Goal: Transaction & Acquisition: Subscribe to service/newsletter

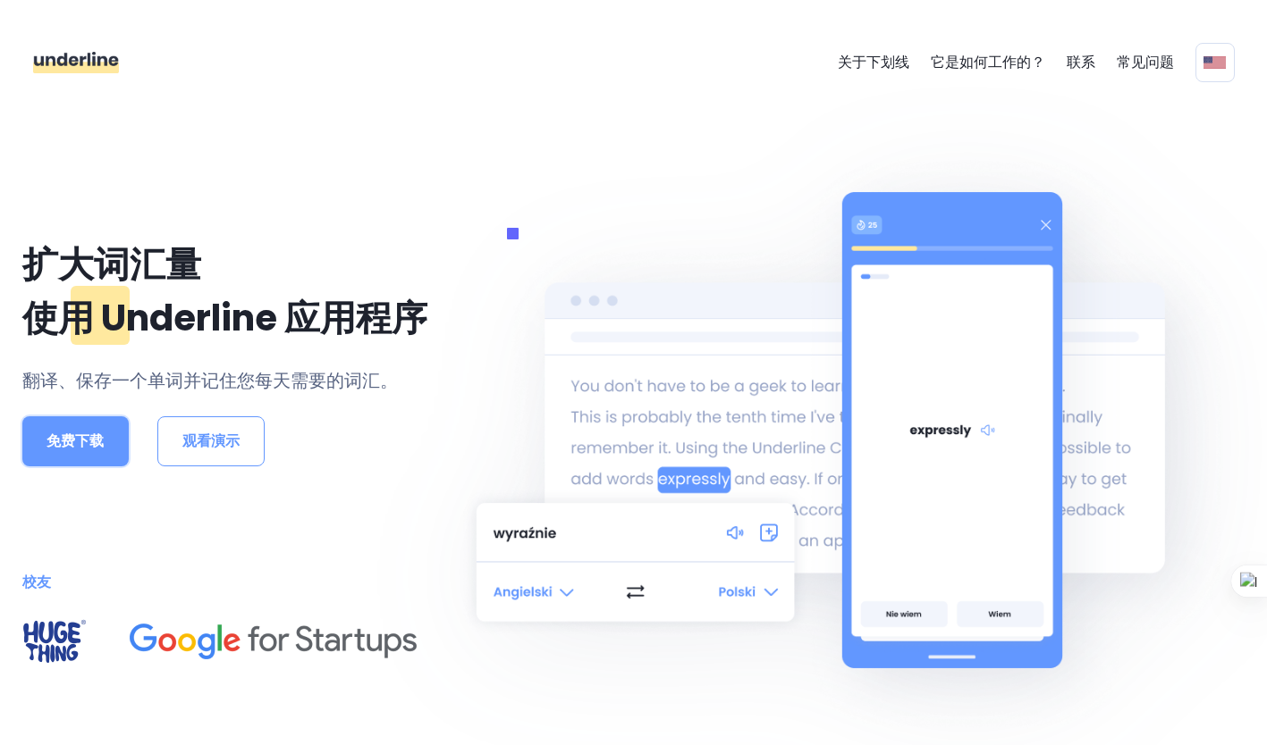
click at [72, 462] on button "免费下载" at bounding box center [75, 442] width 107 height 50
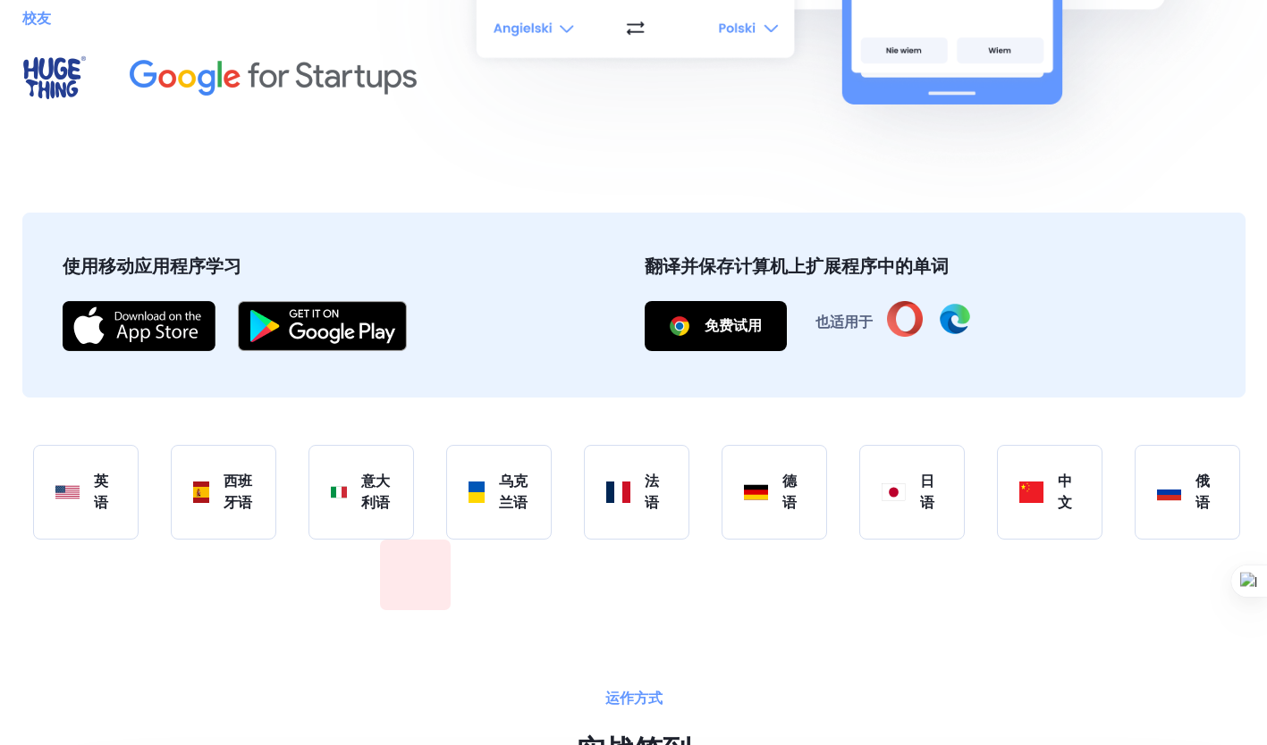
scroll to position [602, 0]
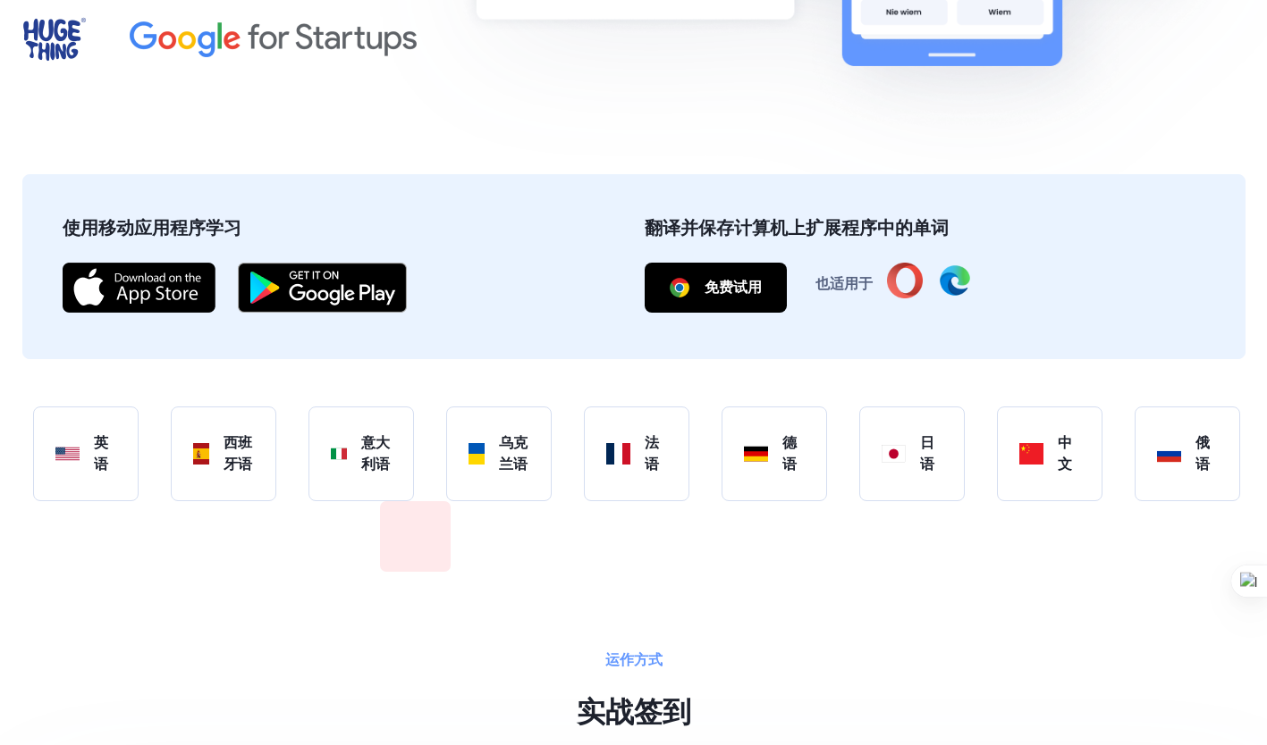
click at [399, 575] on div at bounding box center [388, 539] width 71 height 71
click at [753, 295] on font "免费试用" at bounding box center [732, 287] width 57 height 21
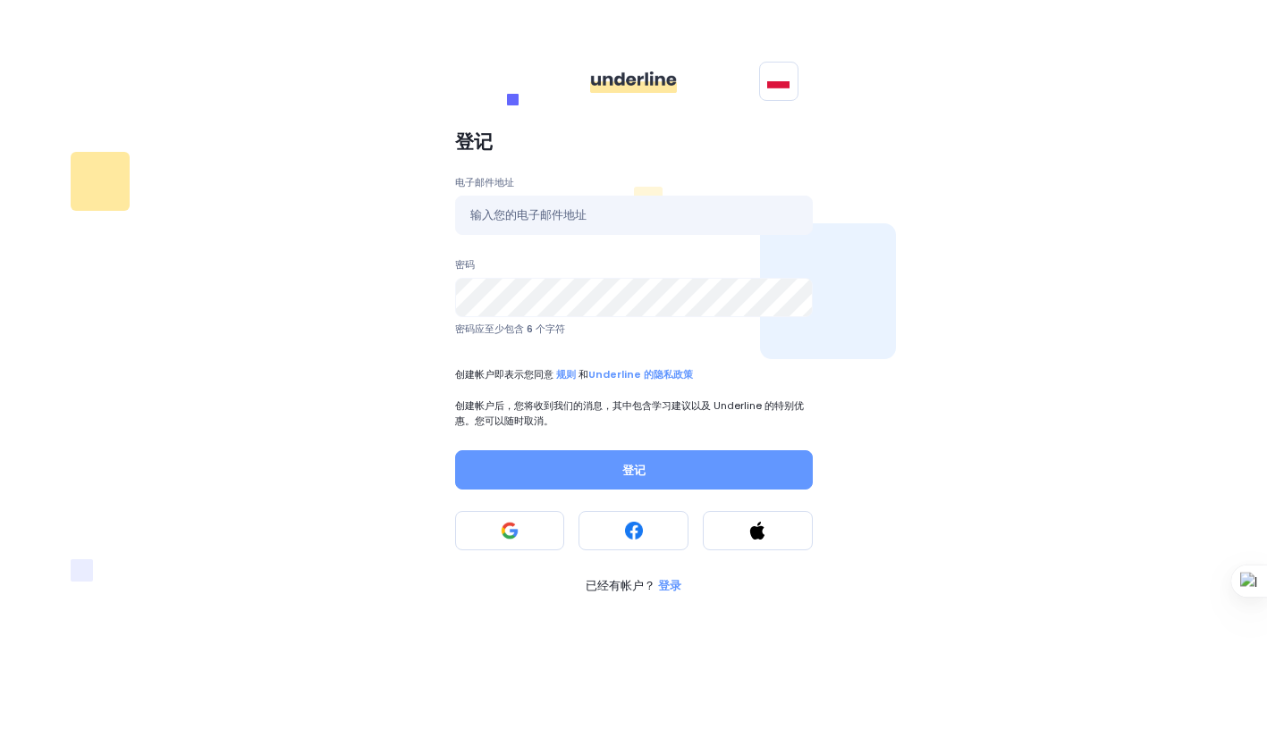
click at [904, 217] on div "登记 电子邮件地址 密码 密码应至少包含 6 个字符 创建帐户即表示您同意 规则 和 Underline 的隐私政策 创建帐户后，您将收到我们的消息，其中包含…" at bounding box center [633, 363] width 1223 height 485
click at [545, 534] on button at bounding box center [510, 530] width 110 height 39
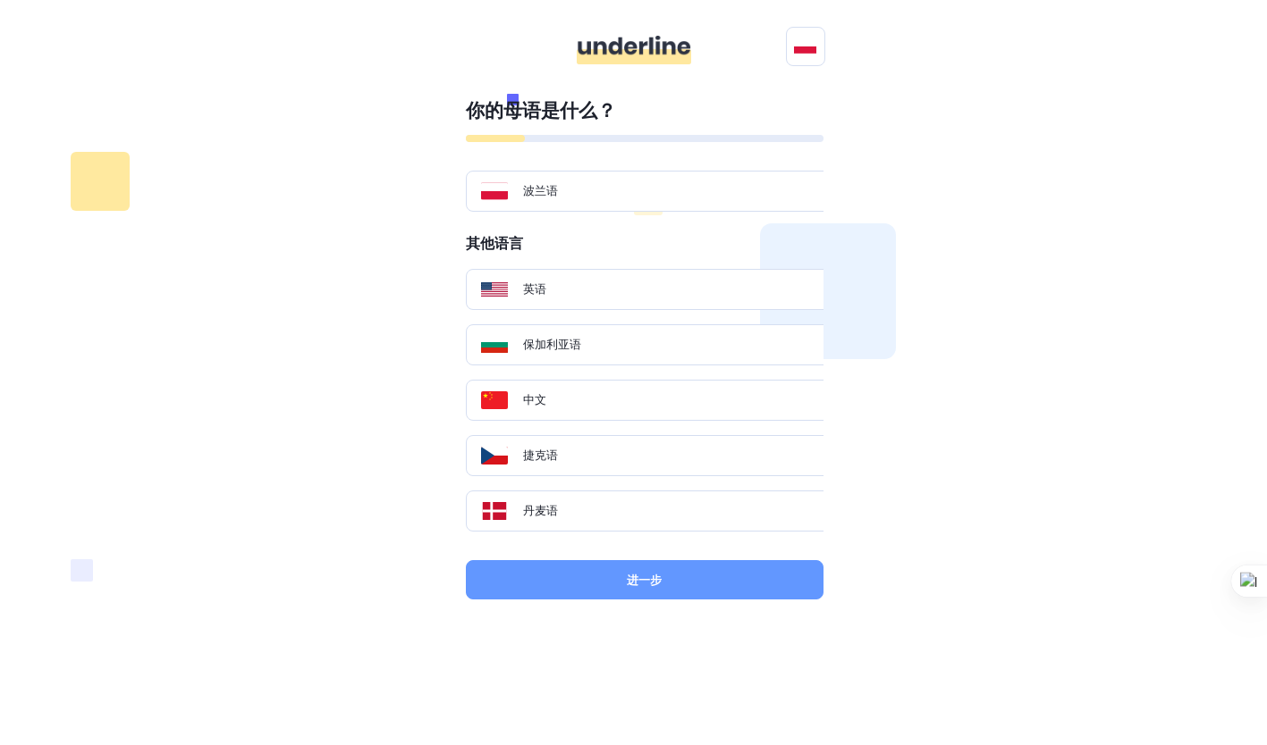
click at [575, 416] on div "中文" at bounding box center [651, 400] width 371 height 41
click at [668, 593] on button "进一步" at bounding box center [645, 579] width 358 height 39
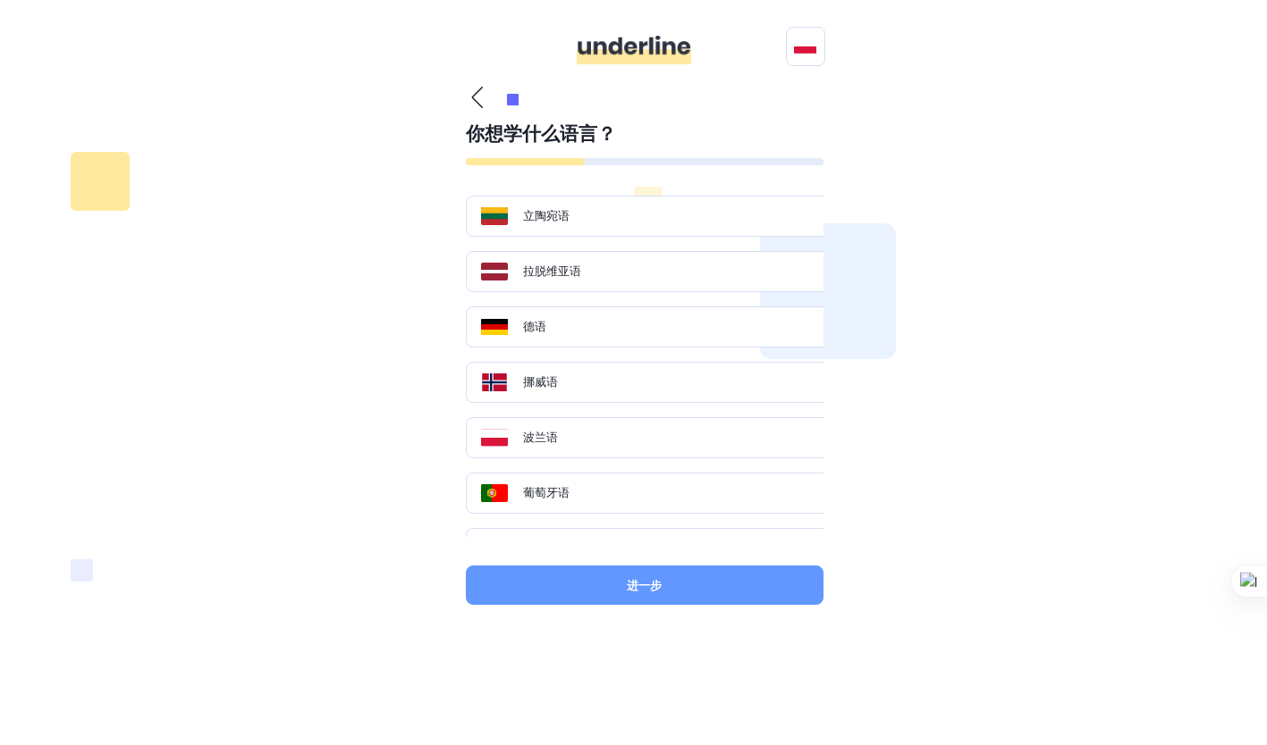
scroll to position [1162, 0]
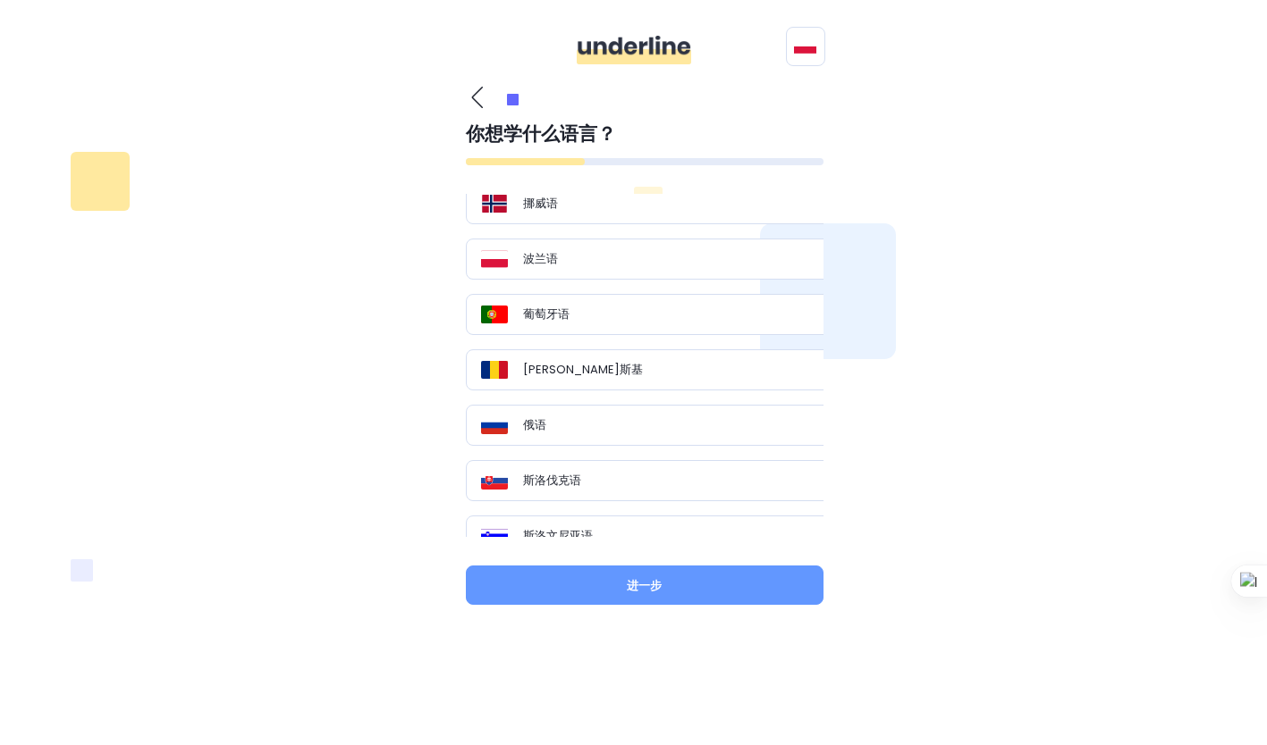
click at [677, 434] on div "俄语" at bounding box center [651, 425] width 371 height 41
click at [720, 581] on button "进一步" at bounding box center [645, 585] width 358 height 39
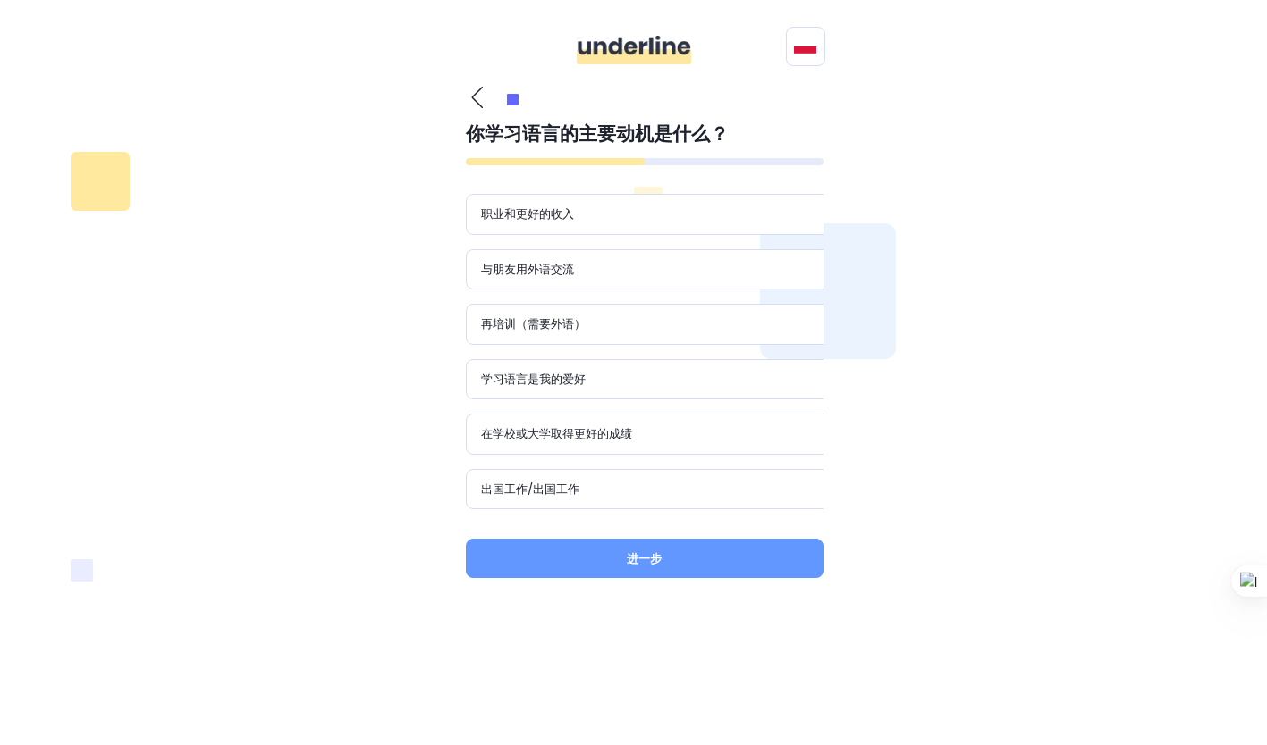
click at [582, 206] on div "职业和更好的收入" at bounding box center [651, 215] width 341 height 18
click at [611, 362] on div "学习语言是我的爱好" at bounding box center [651, 379] width 371 height 41
click at [666, 564] on button "进一步" at bounding box center [645, 558] width 358 height 39
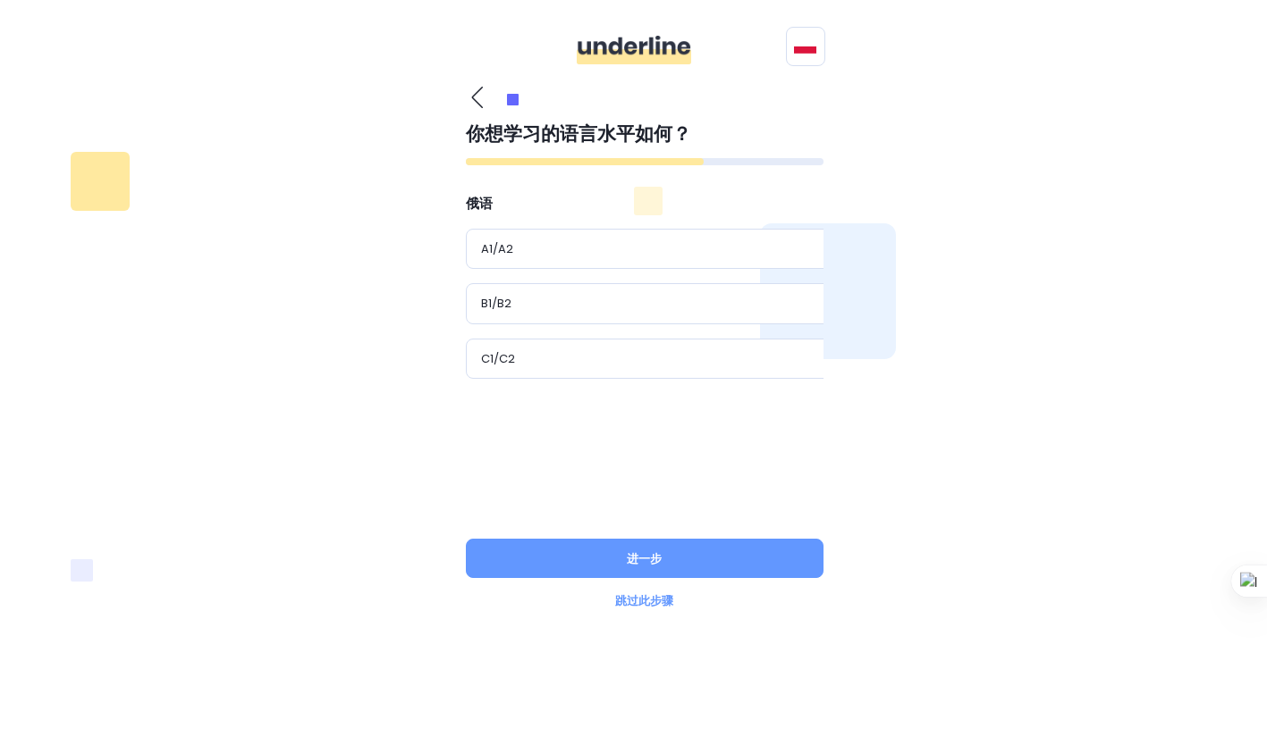
click at [636, 257] on div "A1/A2" at bounding box center [651, 249] width 341 height 18
click at [776, 565] on button "进一步" at bounding box center [645, 558] width 358 height 39
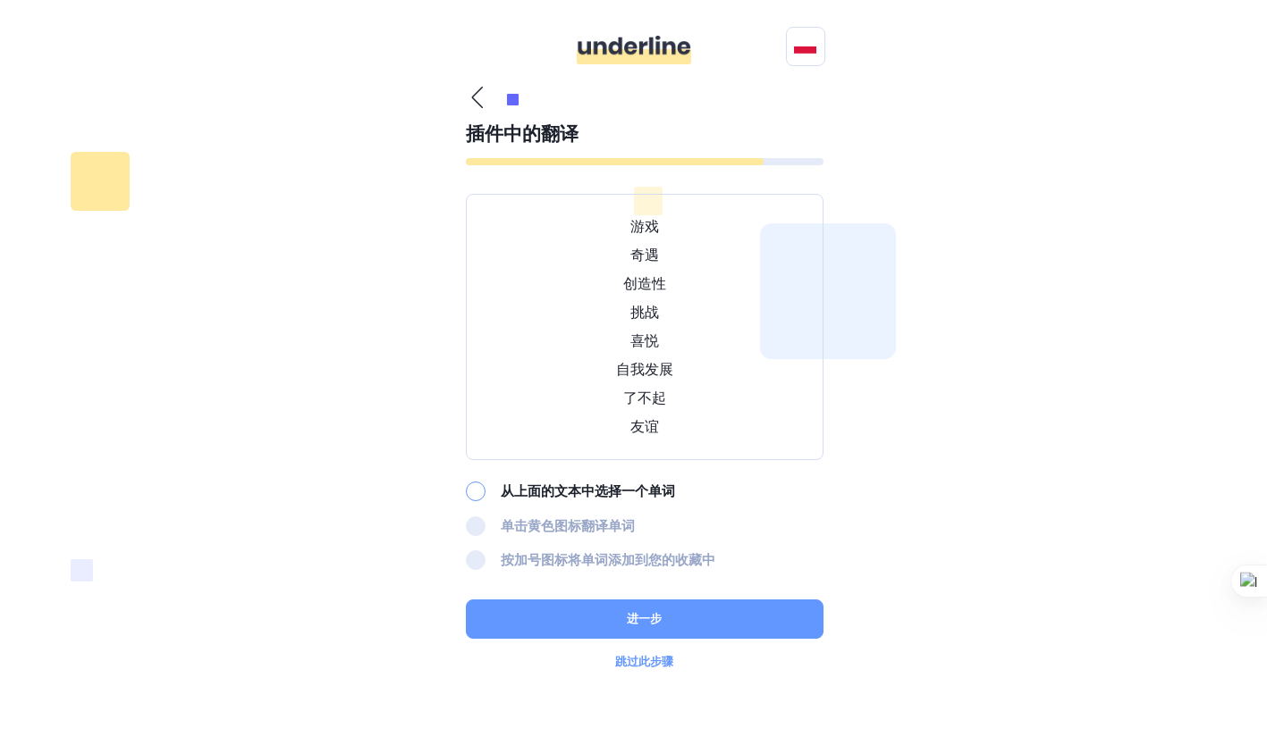
click at [638, 224] on p "游戏" at bounding box center [644, 226] width 313 height 21
click at [477, 484] on div at bounding box center [476, 492] width 20 height 20
click at [610, 613] on button "进一步" at bounding box center [645, 619] width 358 height 39
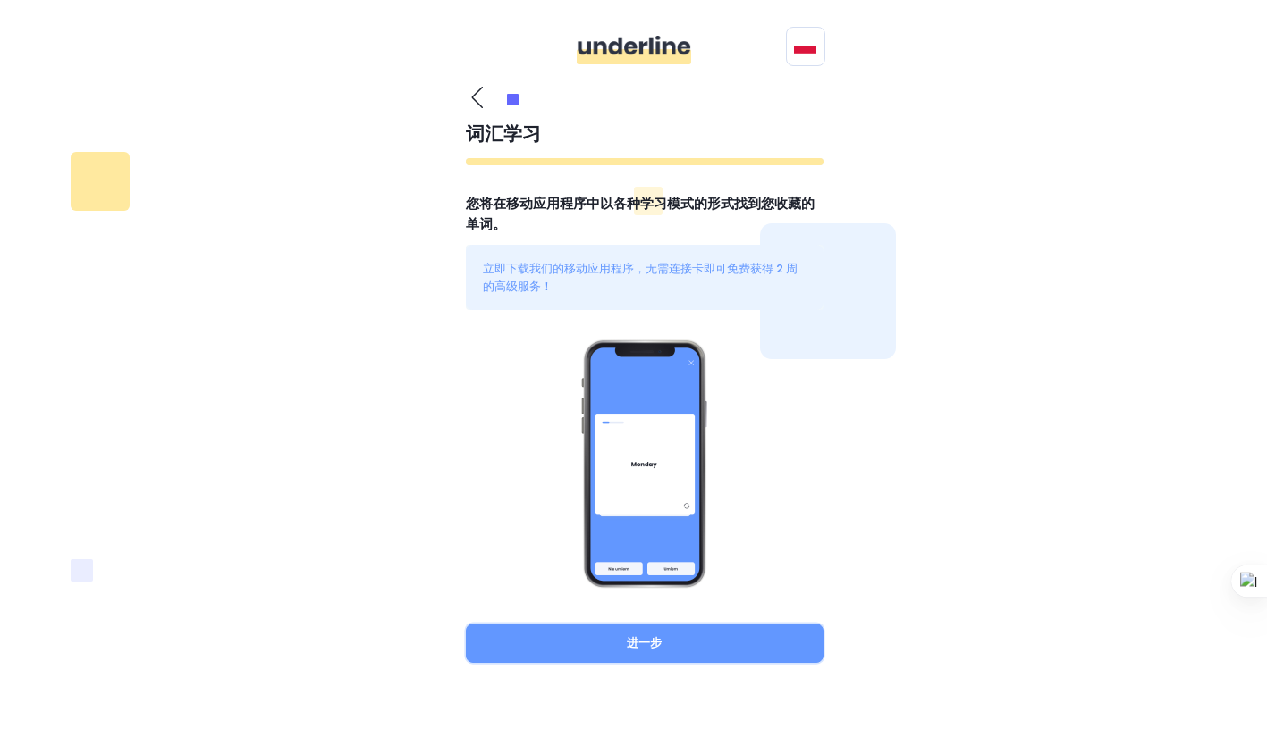
click at [668, 627] on button "进一步" at bounding box center [645, 643] width 358 height 39
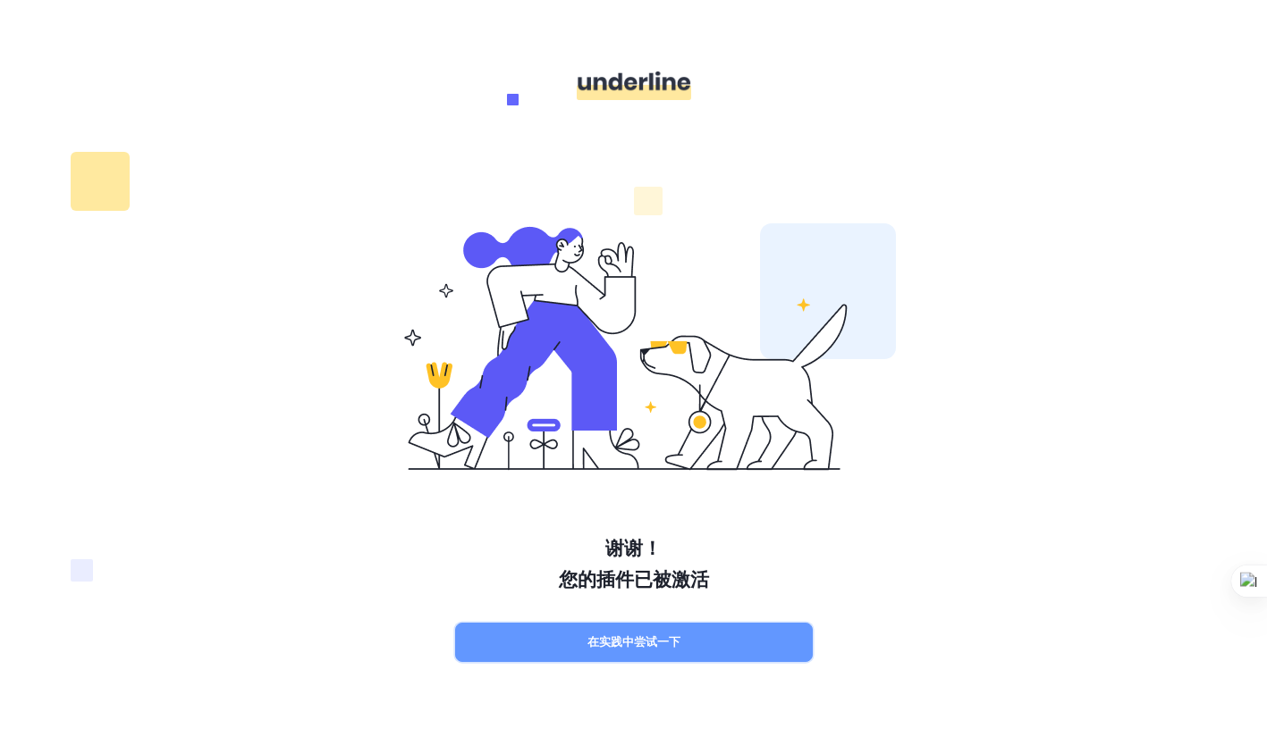
click at [666, 640] on button "在实践中尝试一下" at bounding box center [634, 642] width 358 height 39
